Goal: Task Accomplishment & Management: Manage account settings

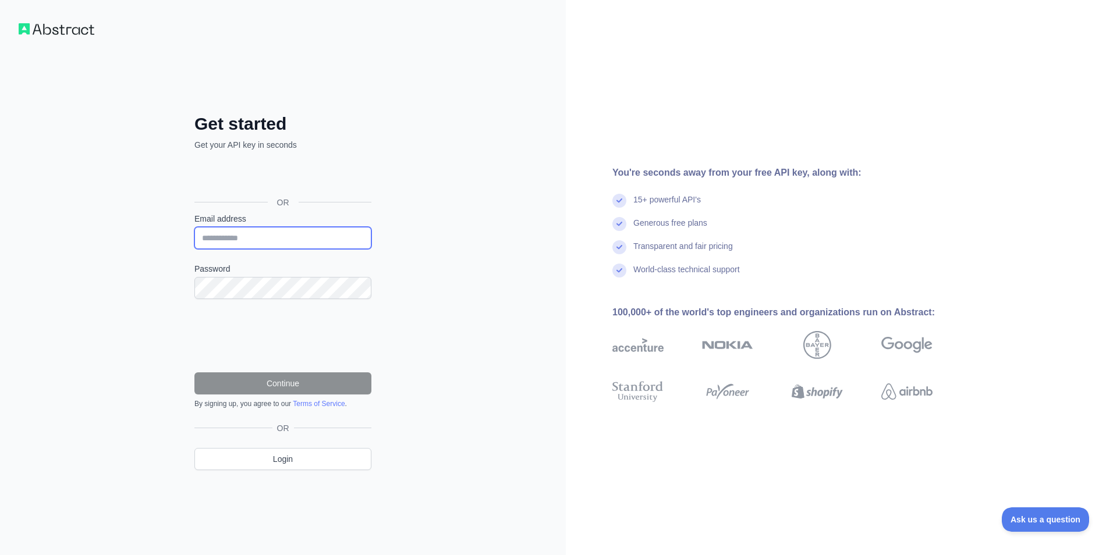
click at [270, 239] on input "Email address" at bounding box center [282, 238] width 177 height 22
click at [433, 222] on div "Get started Get your API key in seconds OR Email address Password Continue By s…" at bounding box center [283, 277] width 566 height 555
click at [215, 239] on input "Email address" at bounding box center [282, 238] width 177 height 22
paste input "**********"
type input "**********"
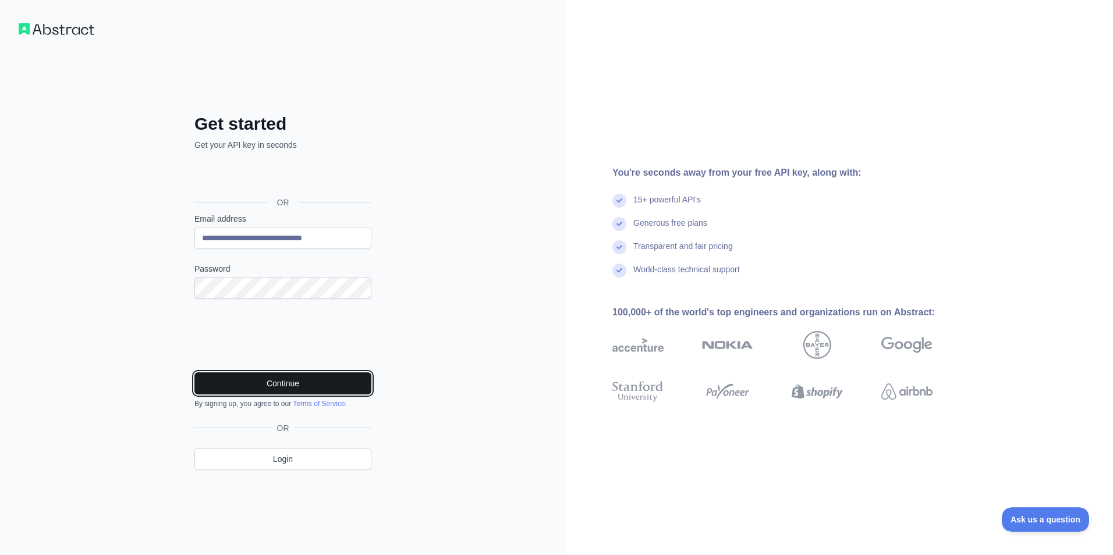
click at [289, 380] on button "Continue" at bounding box center [282, 384] width 177 height 22
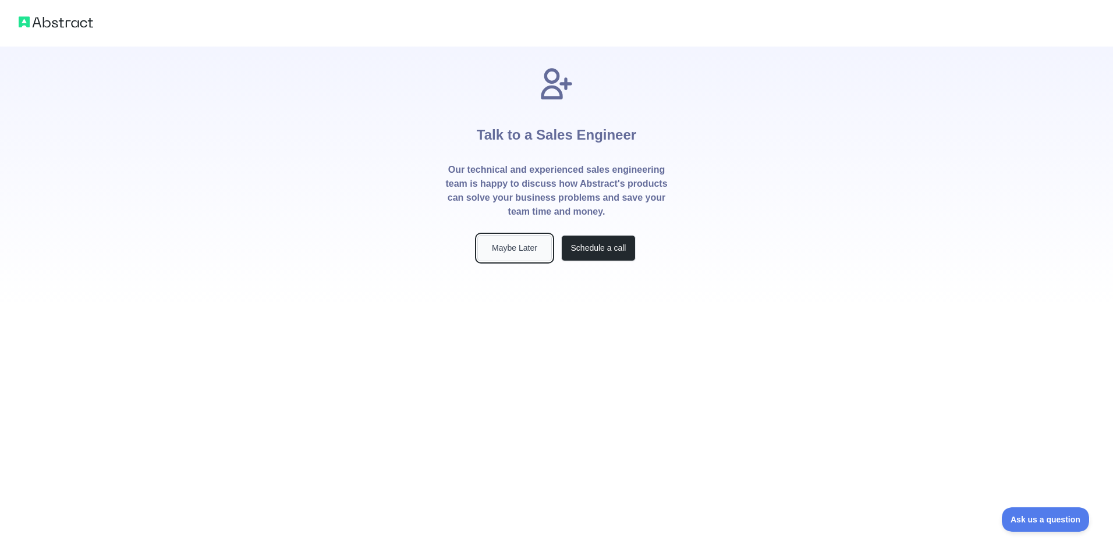
click at [539, 246] on button "Maybe Later" at bounding box center [514, 248] width 75 height 26
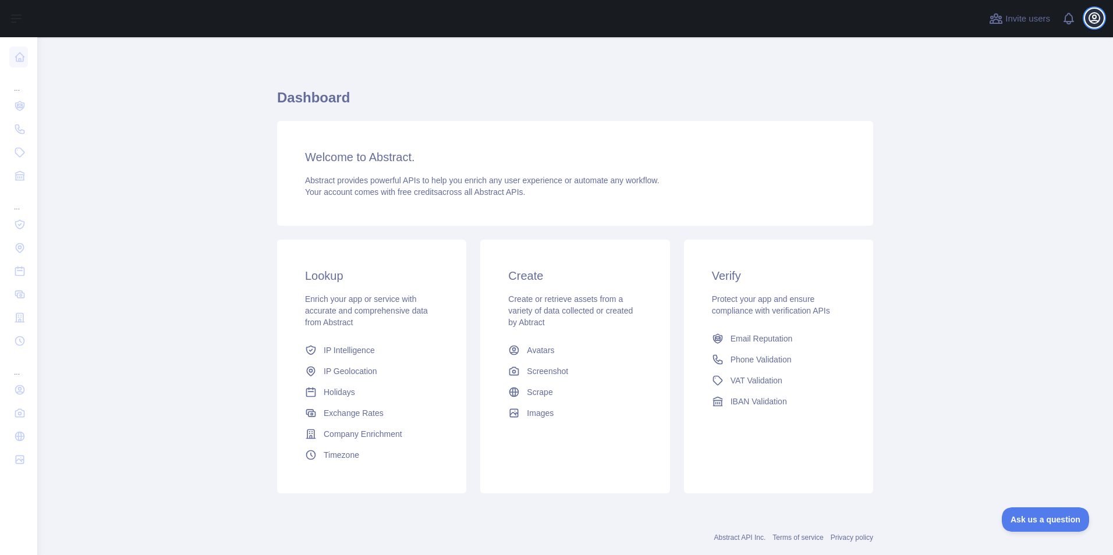
click at [1089, 21] on icon "button" at bounding box center [1095, 18] width 14 height 14
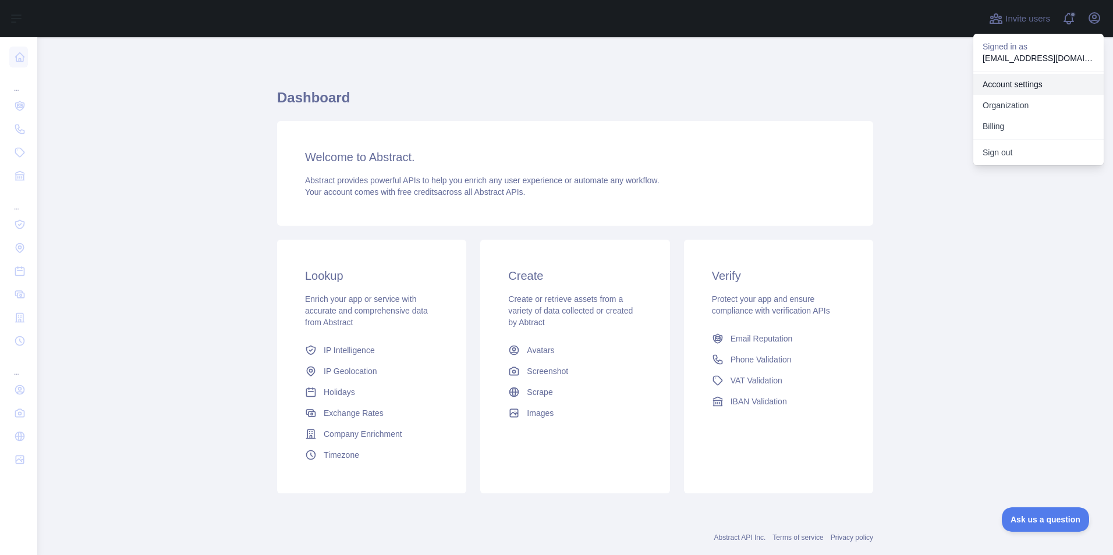
click at [1025, 86] on link "Account settings" at bounding box center [1038, 84] width 130 height 21
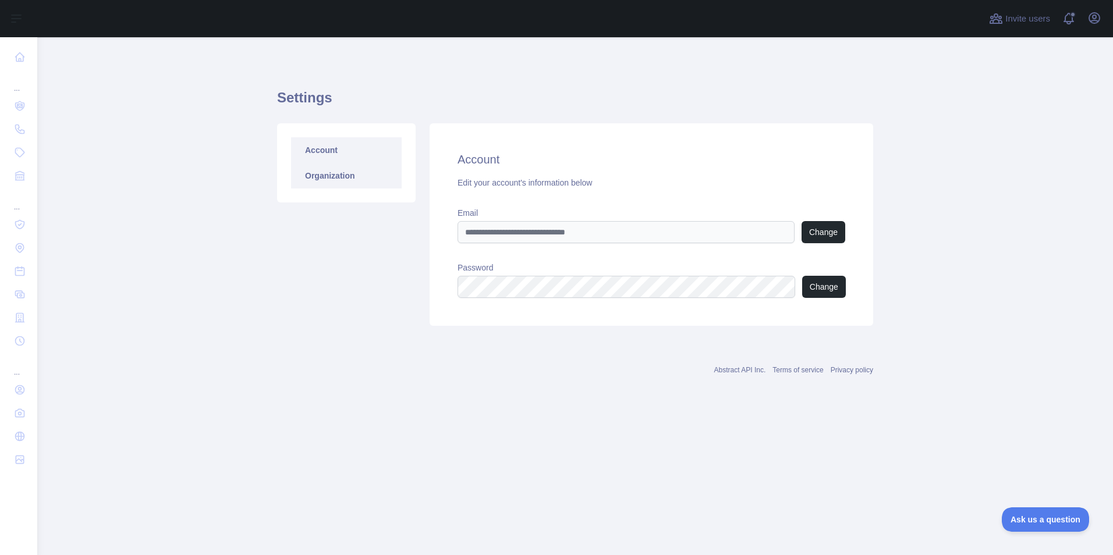
click at [326, 175] on link "Organization" at bounding box center [346, 176] width 111 height 26
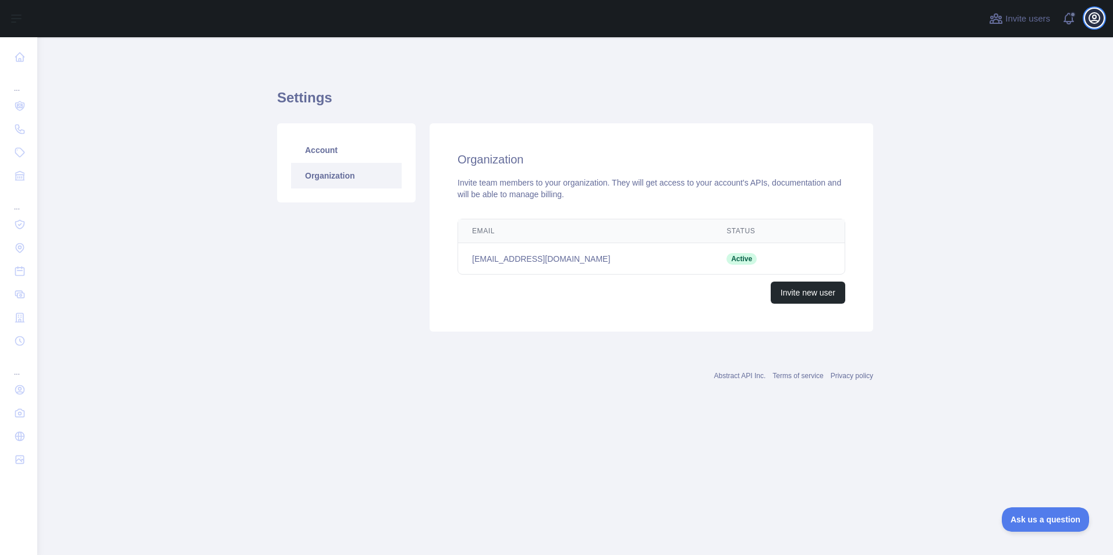
click at [1092, 17] on icon "button" at bounding box center [1094, 18] width 10 height 10
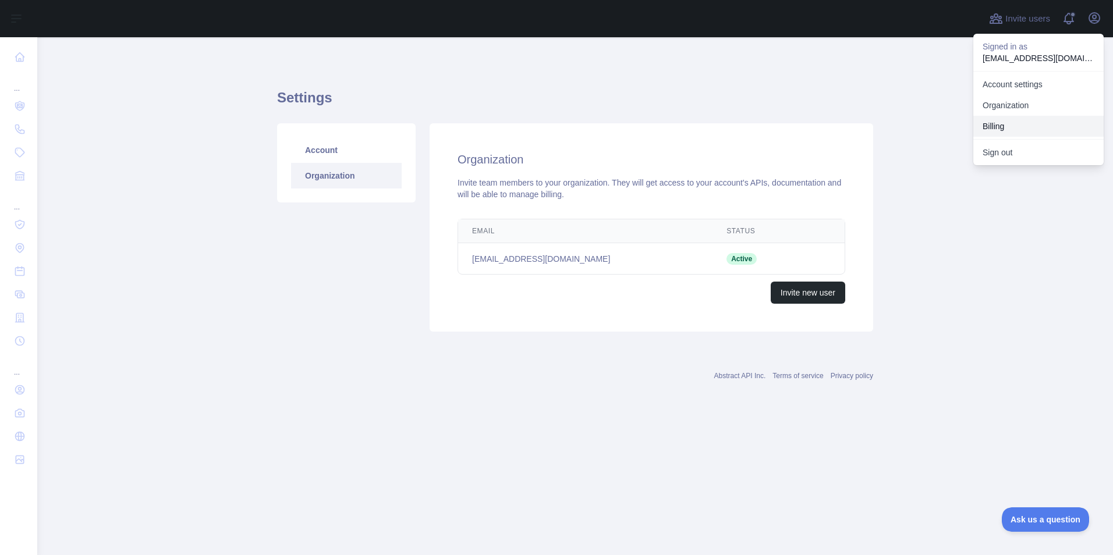
click at [1028, 121] on button "Billing" at bounding box center [1038, 126] width 130 height 21
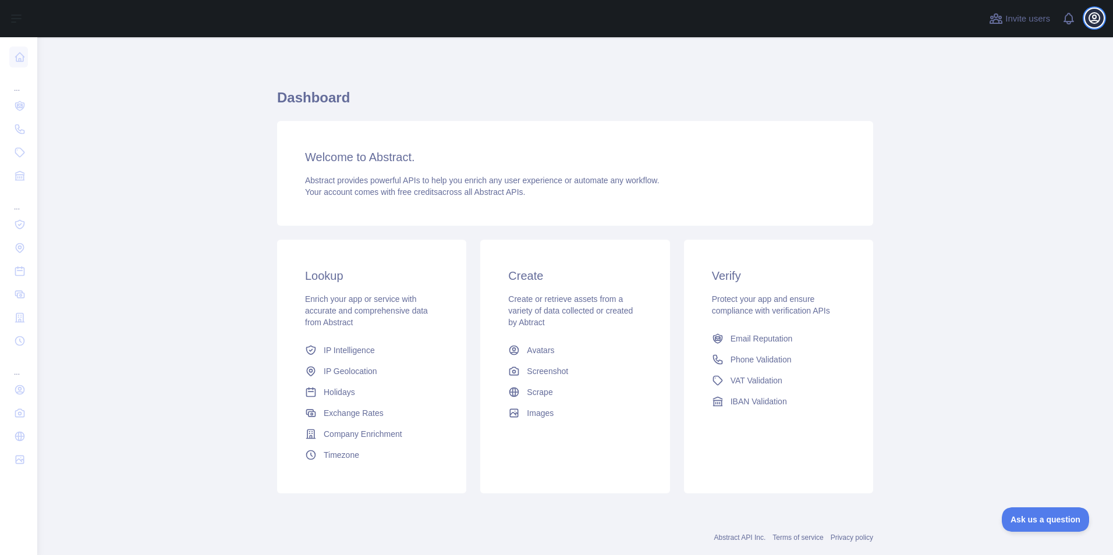
click at [1095, 19] on icon "button" at bounding box center [1094, 18] width 10 height 10
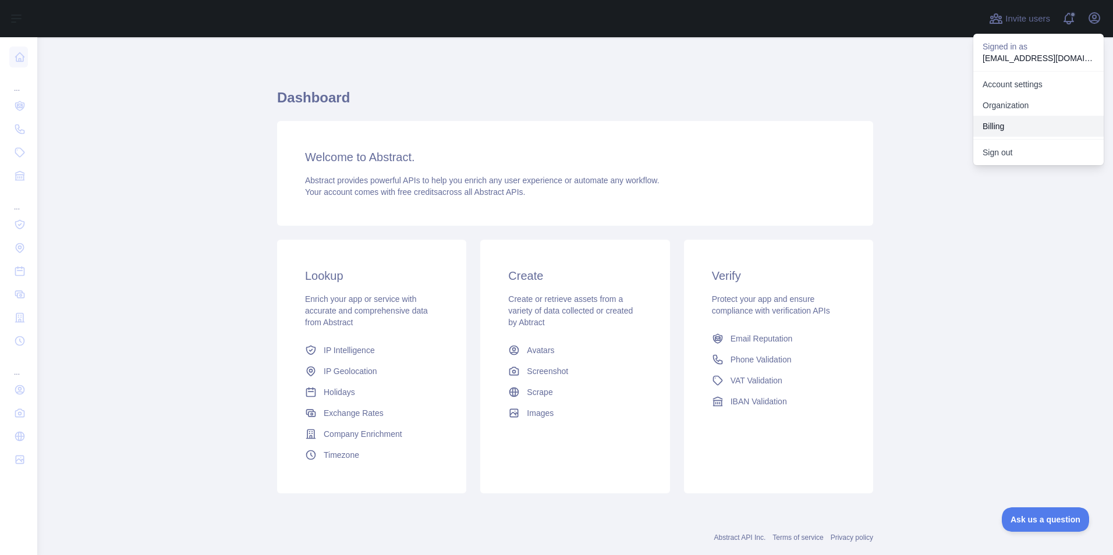
click at [1021, 123] on button "Billing" at bounding box center [1038, 126] width 130 height 21
